Goal: Find specific page/section: Find specific page/section

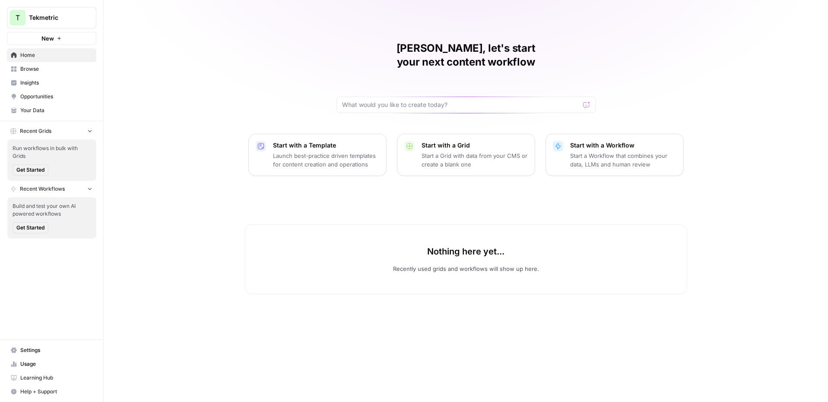
click at [76, 20] on span "Tekmetric" at bounding box center [55, 17] width 52 height 9
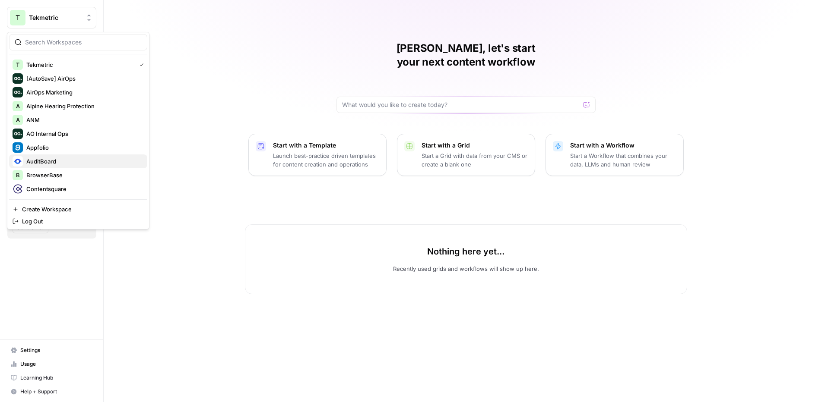
scroll to position [290, 0]
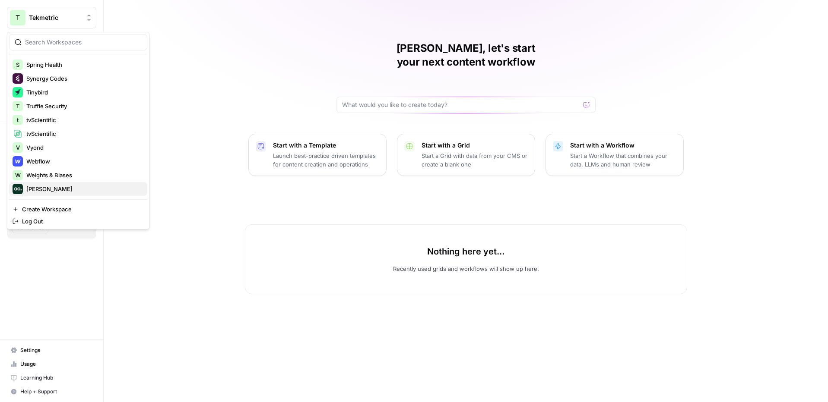
click at [37, 187] on span "[PERSON_NAME]" at bounding box center [83, 189] width 114 height 9
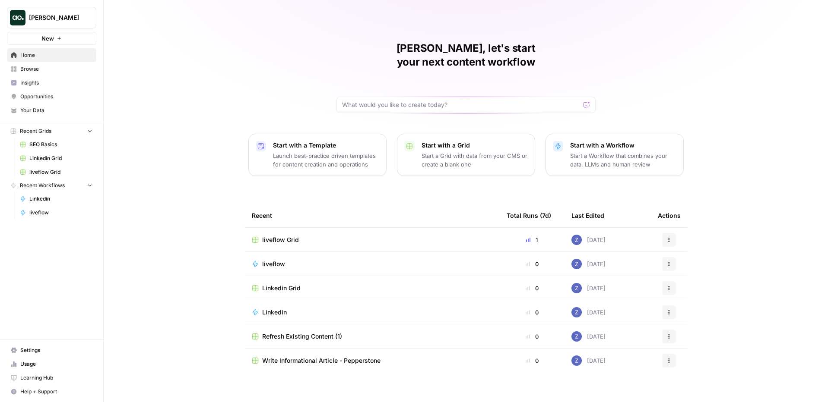
click at [45, 84] on span "Insights" at bounding box center [56, 83] width 72 height 8
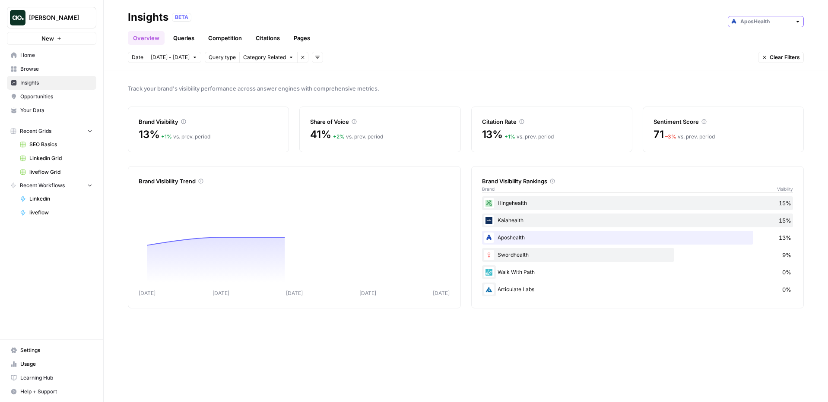
click at [759, 21] on input "text" at bounding box center [765, 21] width 51 height 9
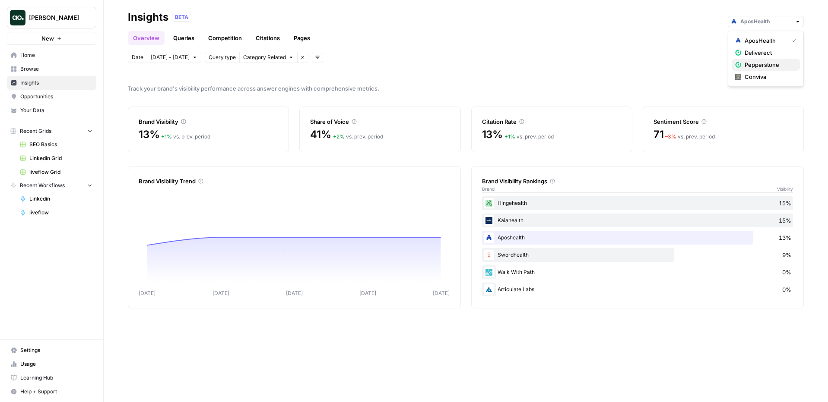
click at [760, 63] on span "Pepperstone" at bounding box center [768, 64] width 48 height 9
type input "Pepperstone"
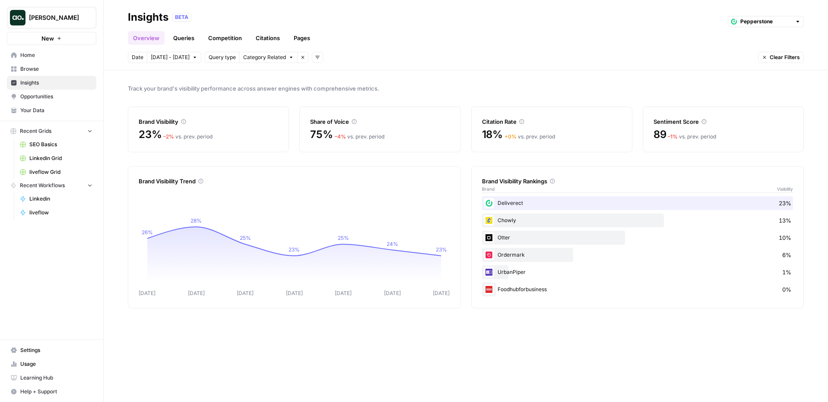
click at [56, 94] on span "Opportunities" at bounding box center [56, 97] width 72 height 8
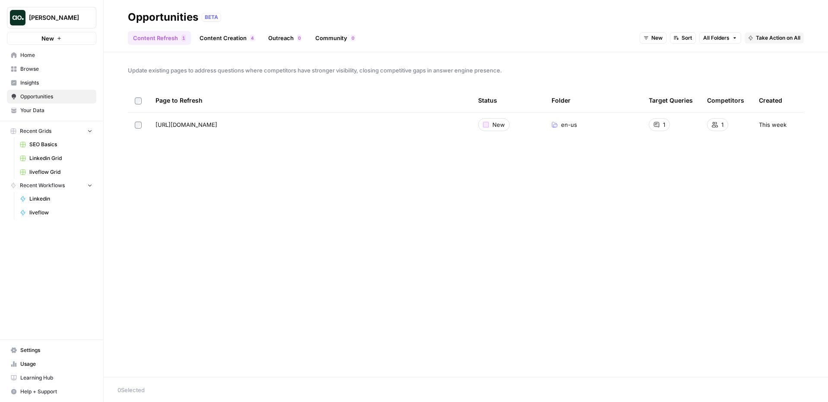
click at [60, 83] on span "Insights" at bounding box center [56, 83] width 72 height 8
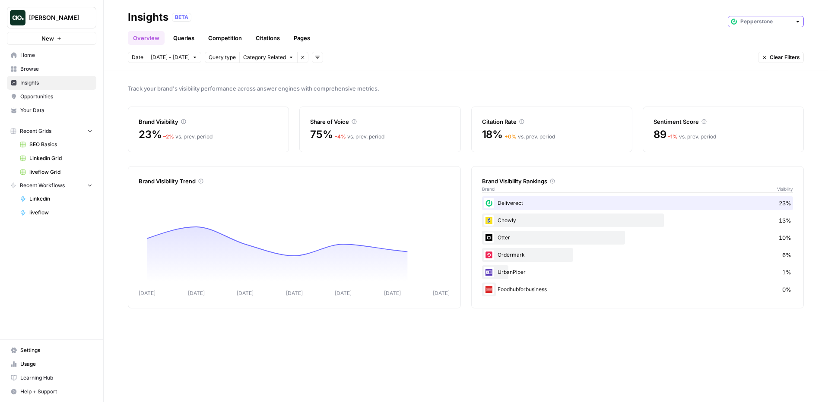
click at [769, 22] on input "text" at bounding box center [765, 21] width 51 height 9
click at [767, 52] on span "Deliverect" at bounding box center [768, 52] width 48 height 9
type input "Deliverect"
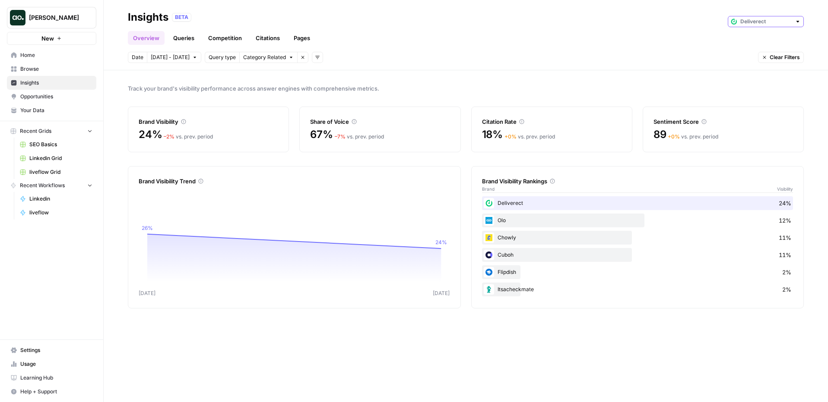
click at [769, 22] on input "text" at bounding box center [765, 21] width 51 height 9
click at [765, 66] on span "Pepperstone" at bounding box center [768, 64] width 48 height 9
type input "Pepperstone"
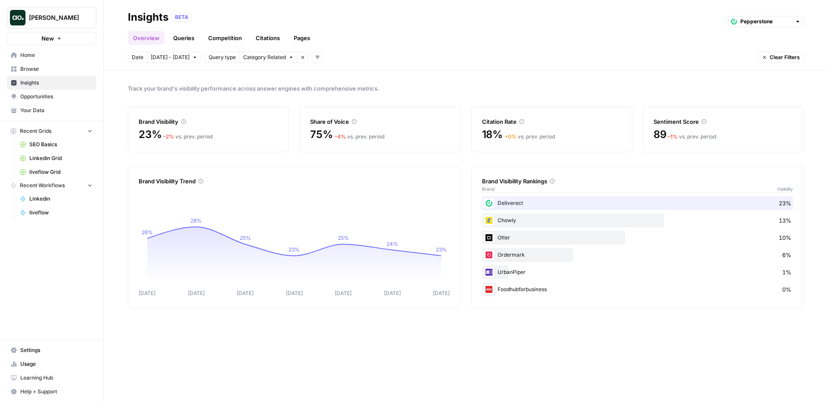
click at [61, 100] on span "Opportunities" at bounding box center [56, 97] width 72 height 8
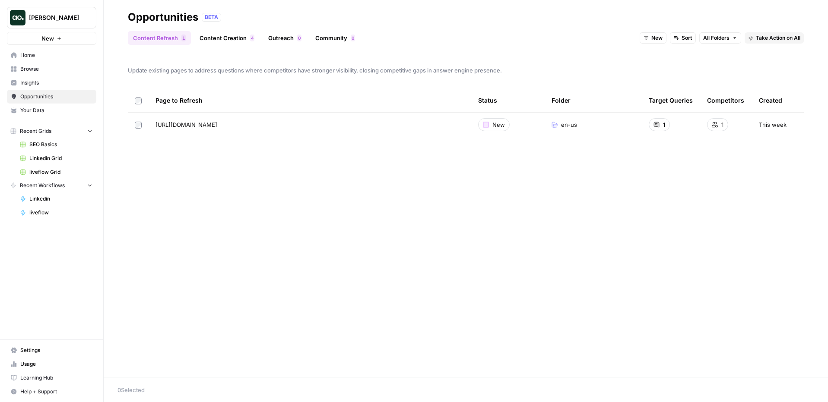
click at [58, 84] on span "Insights" at bounding box center [56, 83] width 72 height 8
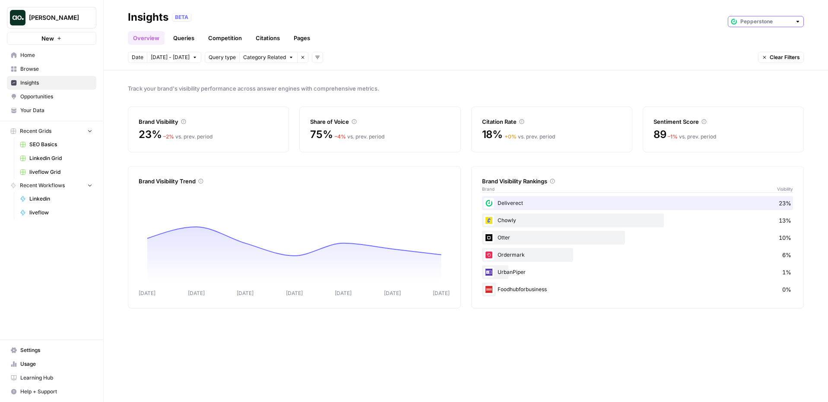
click at [774, 18] on input "text" at bounding box center [765, 21] width 51 height 9
click at [756, 54] on span "Deliverect" at bounding box center [768, 52] width 48 height 9
type input "Deliverect"
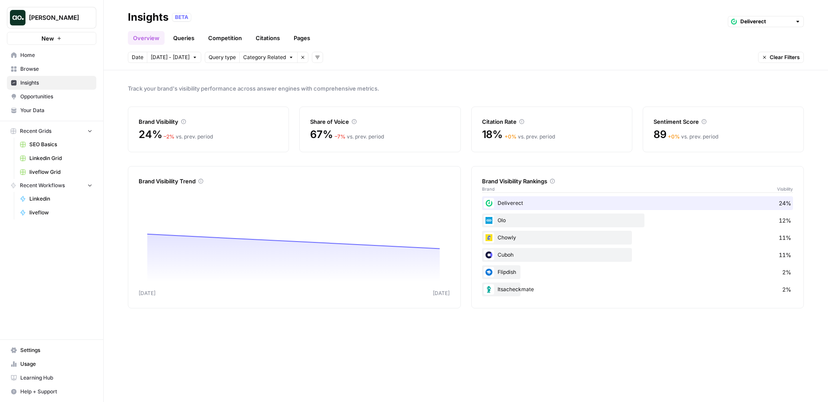
click at [59, 95] on span "Opportunities" at bounding box center [56, 97] width 72 height 8
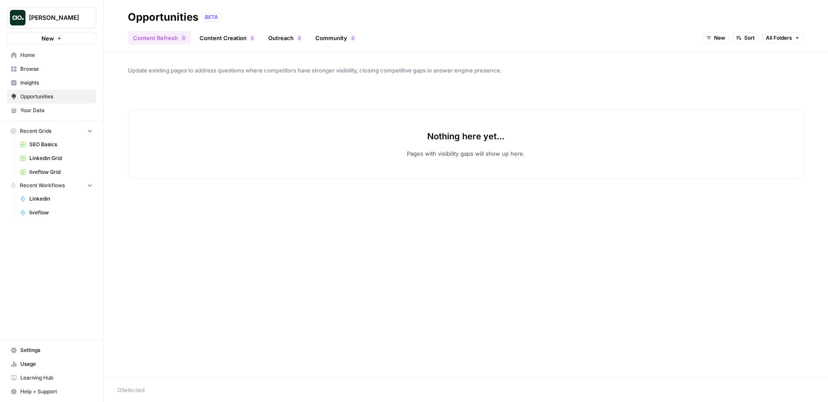
click at [62, 85] on span "Insights" at bounding box center [56, 83] width 72 height 8
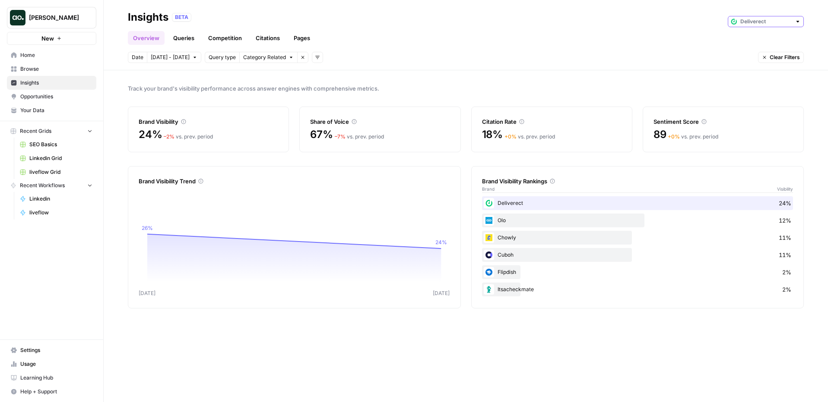
click at [768, 22] on input "text" at bounding box center [765, 21] width 51 height 9
click at [758, 67] on span "Pepperstone" at bounding box center [768, 64] width 48 height 9
type input "Pepperstone"
